Goal: Navigation & Orientation: Find specific page/section

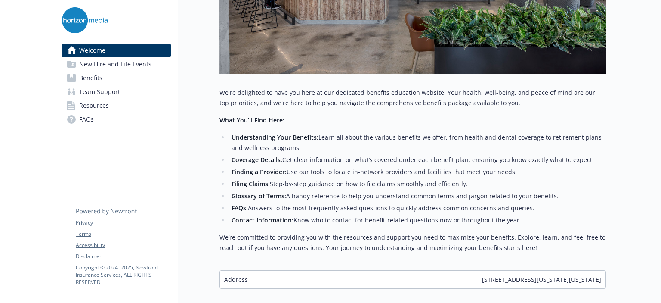
scroll to position [334, 0]
